Goal: Navigation & Orientation: Find specific page/section

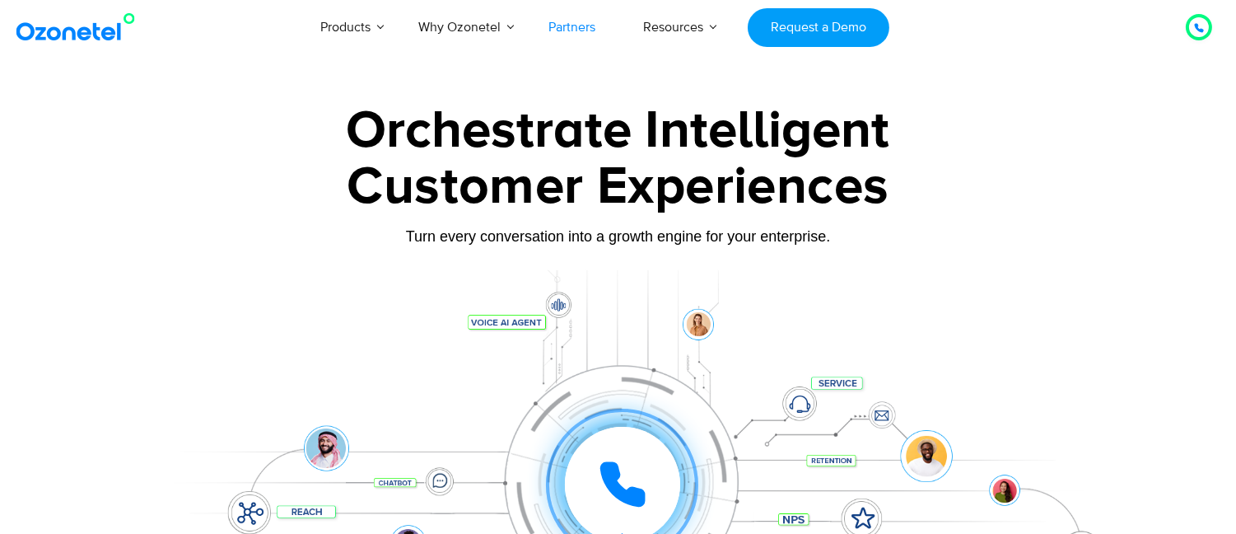
drag, startPoint x: 0, startPoint y: 0, endPoint x: 570, endPoint y: 34, distance: 570.9
click at [570, 34] on link "Partners" at bounding box center [572, 27] width 95 height 54
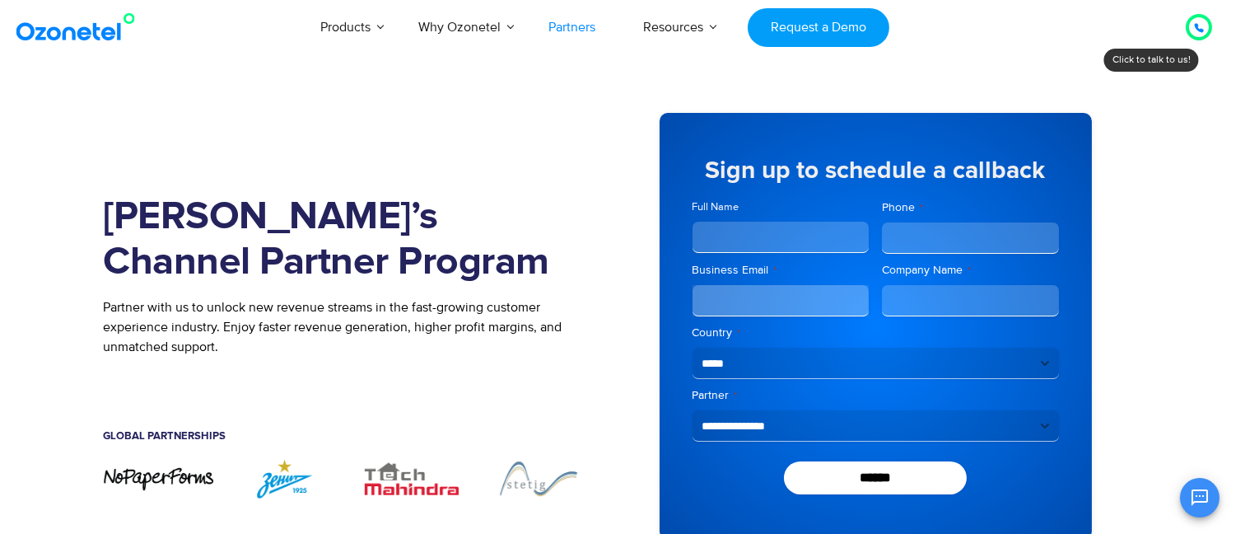
click at [600, 367] on div "Join Ozonetel’s Channel Partner Program Partner with us to unlock new revenue s…" at bounding box center [361, 326] width 515 height 476
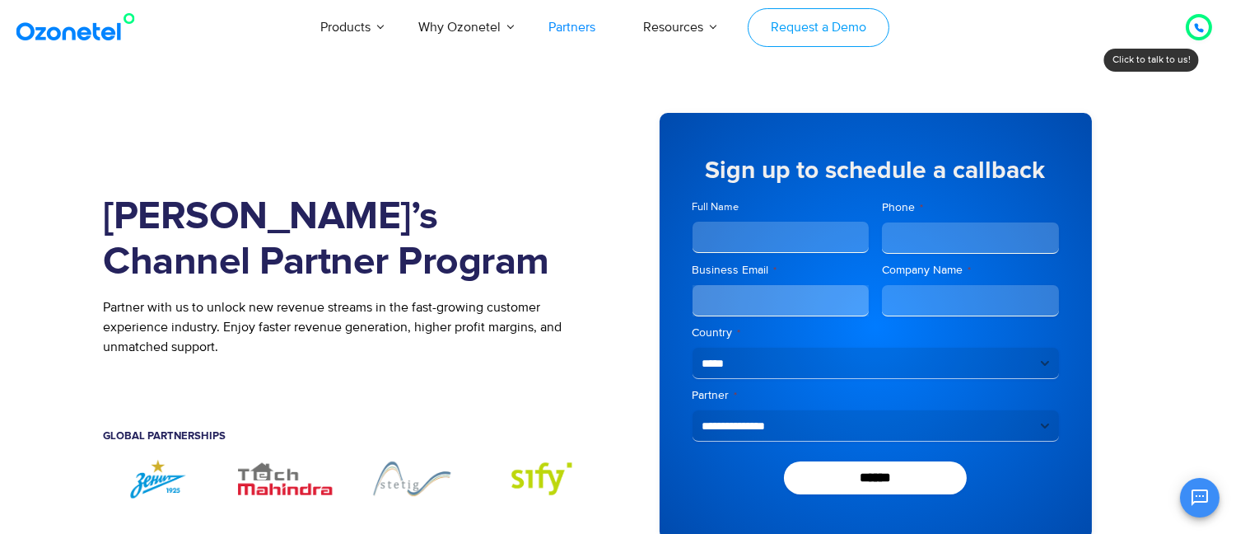
click at [825, 36] on link "Request a Demo" at bounding box center [818, 27] width 141 height 39
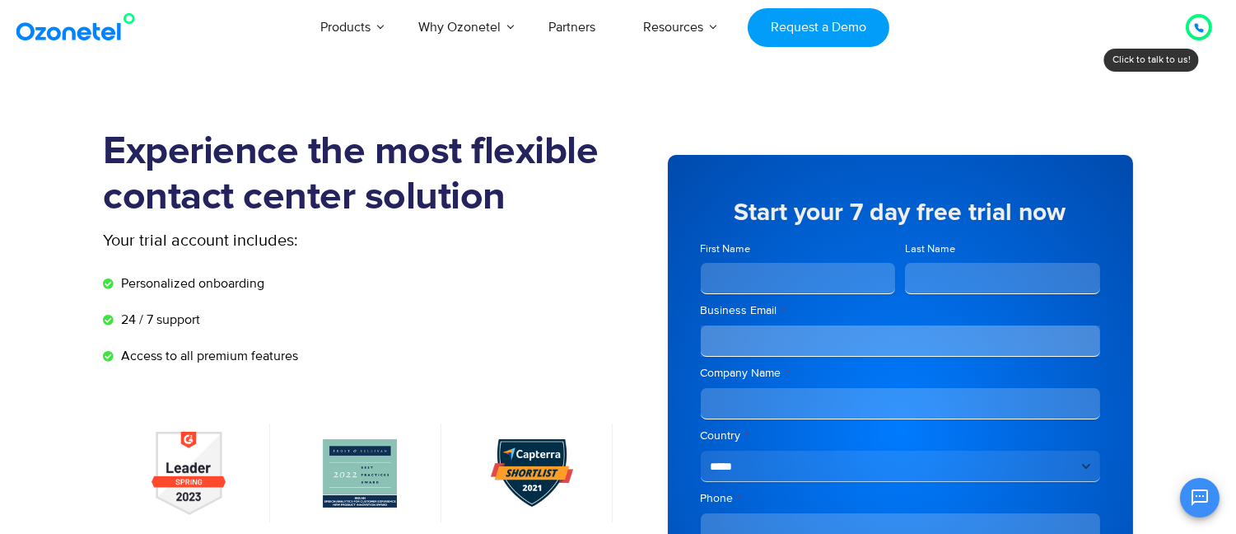
click at [69, 36] on img at bounding box center [78, 27] width 133 height 30
